Goal: Task Accomplishment & Management: Use online tool/utility

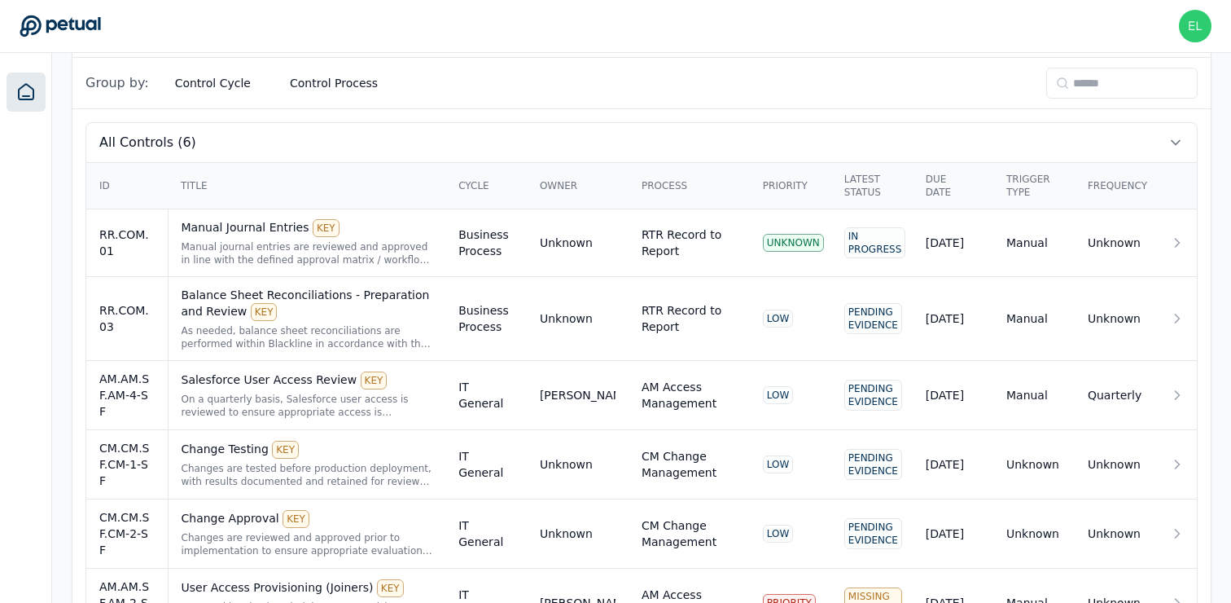
scroll to position [563, 0]
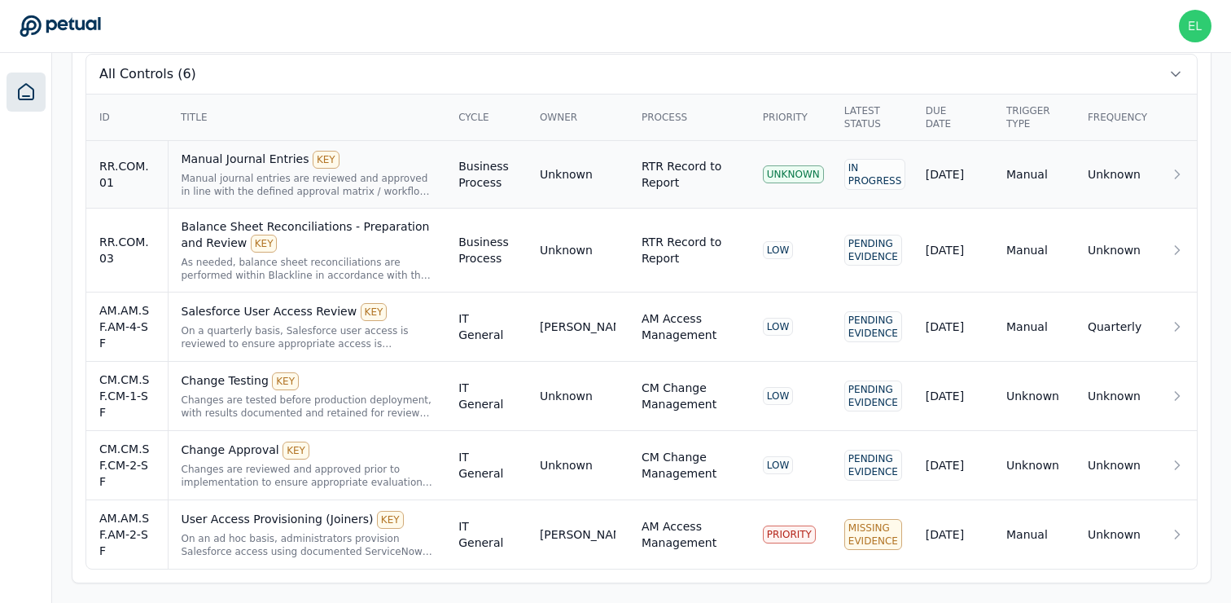
click at [147, 174] on div "RR.COM.01" at bounding box center [126, 174] width 55 height 33
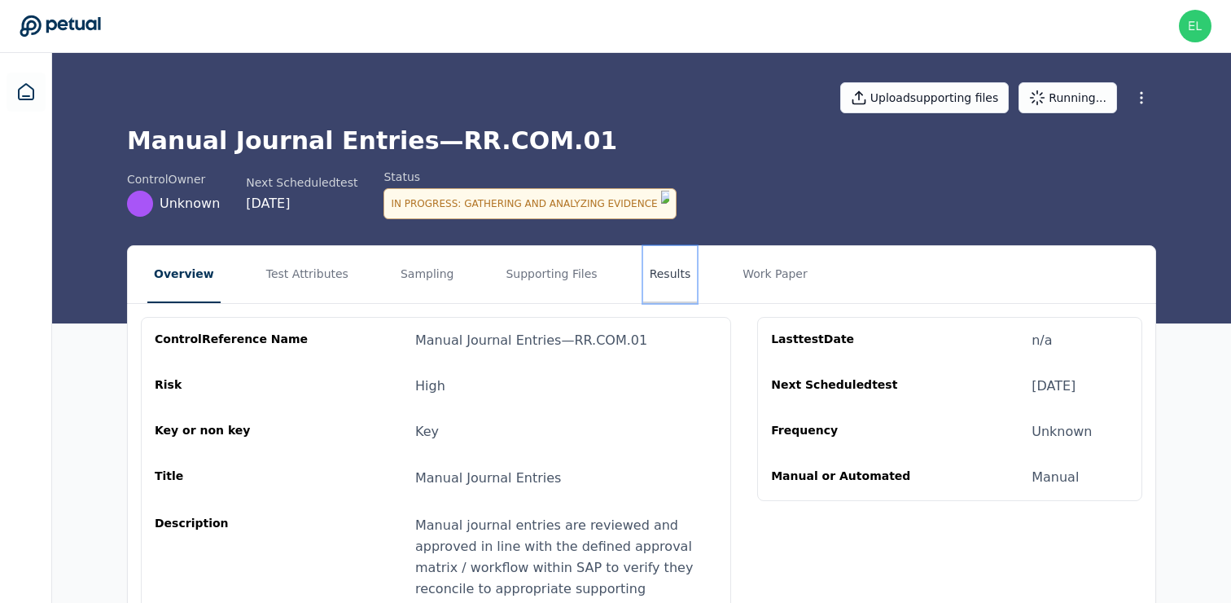
click at [643, 278] on button "Results" at bounding box center [670, 274] width 55 height 57
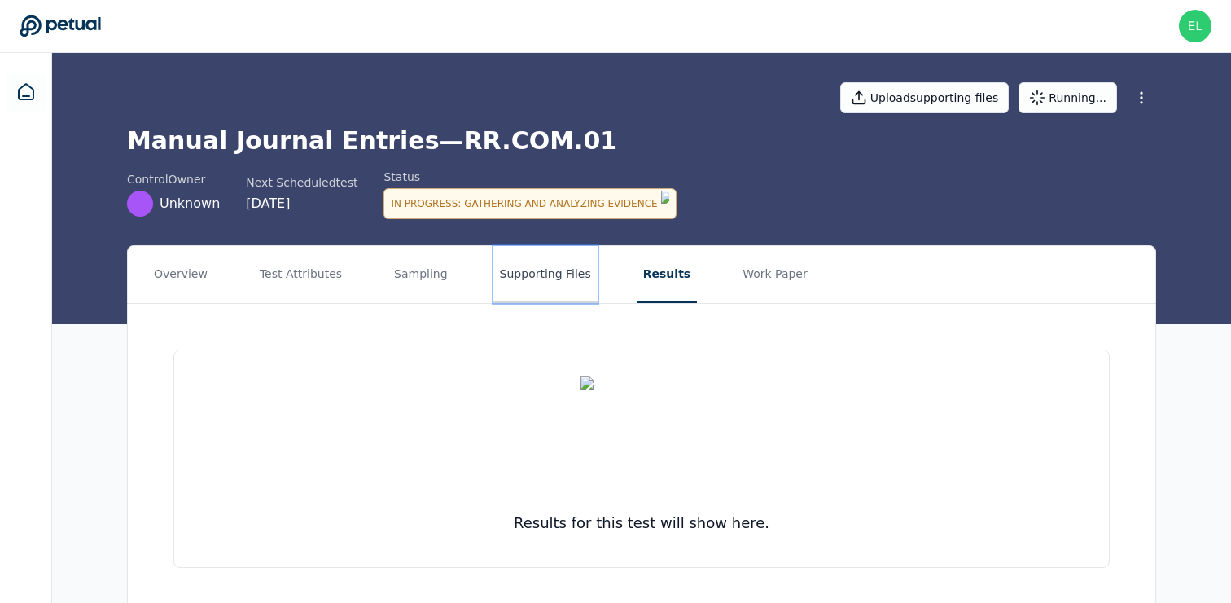
click at [519, 281] on button "Supporting Files" at bounding box center [545, 274] width 104 height 57
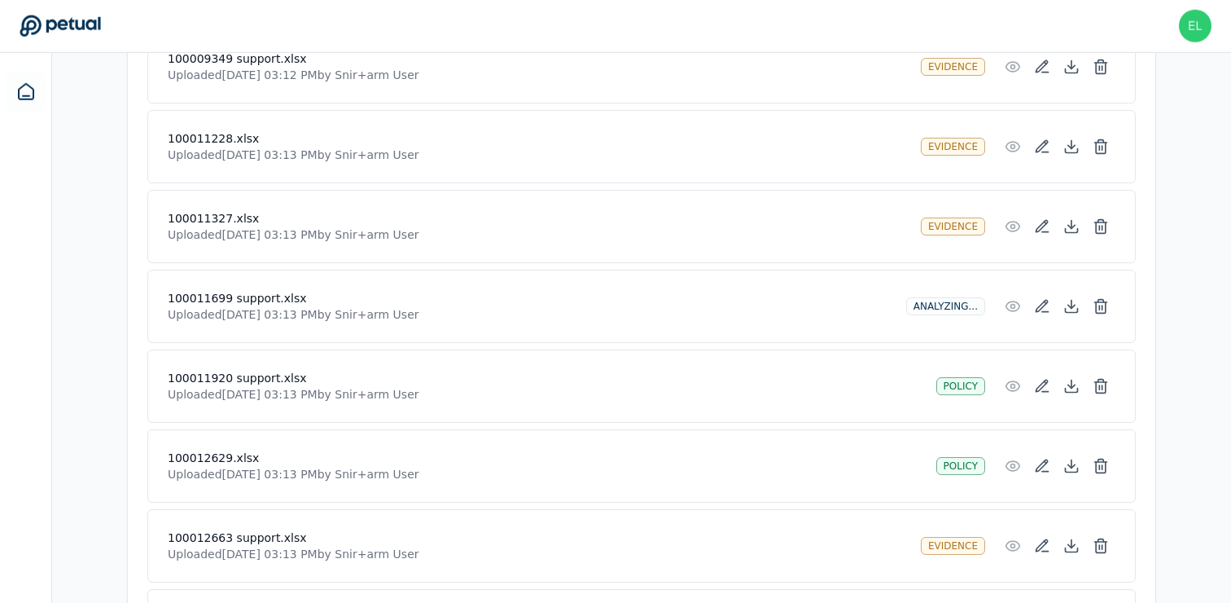
scroll to position [3374, 0]
drag, startPoint x: 168, startPoint y: 294, endPoint x: 319, endPoint y: 295, distance: 151.5
click at [319, 295] on div "100011699 support.xlsx Uploaded Sep 15, 2025, 03:13 PM by Snir+arm User Analyzi…" at bounding box center [641, 306] width 988 height 73
copy h4 "100011699 support.xlsx"
